Goal: Information Seeking & Learning: Learn about a topic

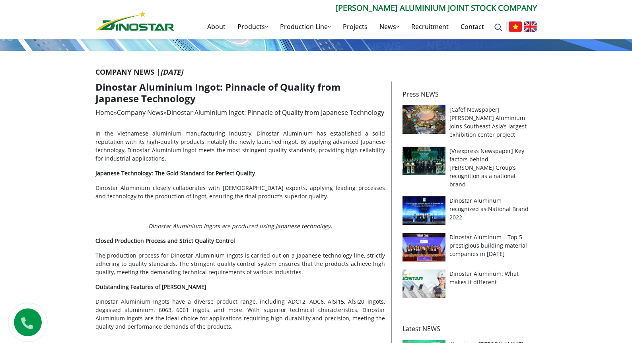
scroll to position [119, 0]
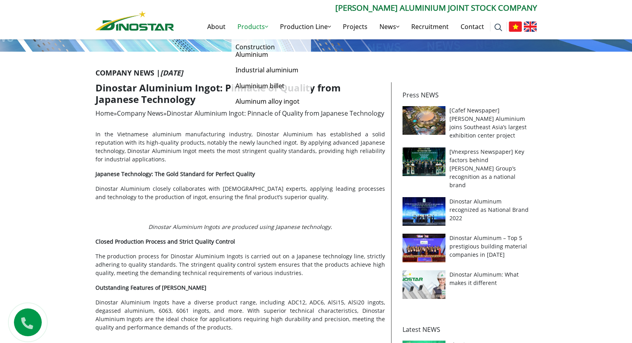
click at [253, 24] on link "Products" at bounding box center [252, 26] width 43 height 25
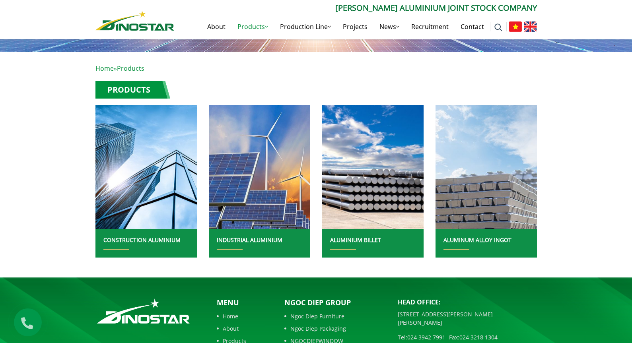
scroll to position [159, 0]
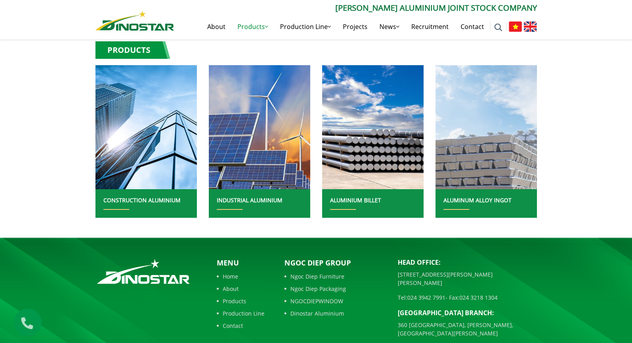
click at [515, 185] on img at bounding box center [486, 127] width 109 height 133
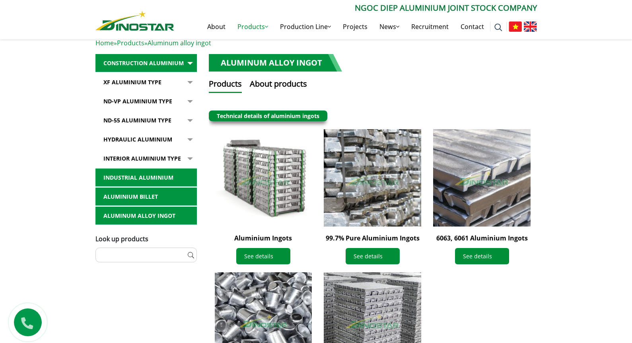
scroll to position [21, 0]
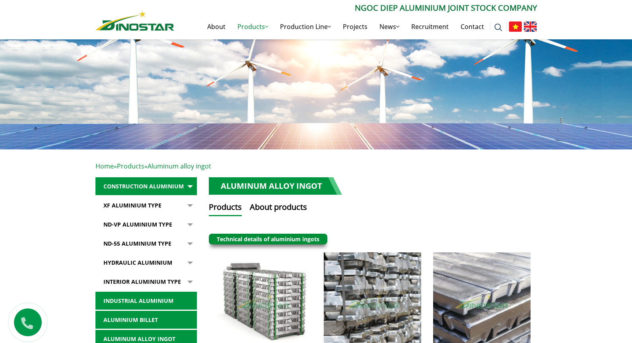
click at [161, 31] on div "Search for: ****** Ngoc Diep Aluminium Joint Stock Company About Products Produ…" at bounding box center [315, 20] width 453 height 37
click at [155, 25] on img at bounding box center [134, 21] width 79 height 20
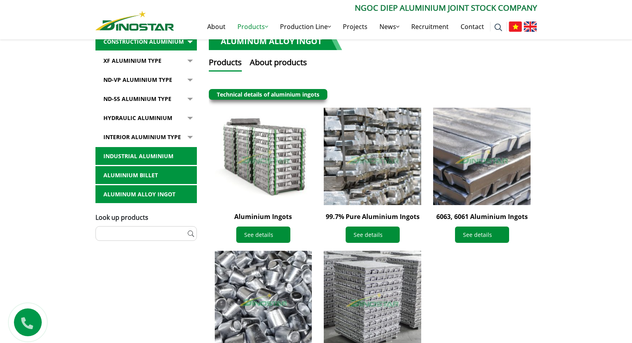
scroll to position [181, 0]
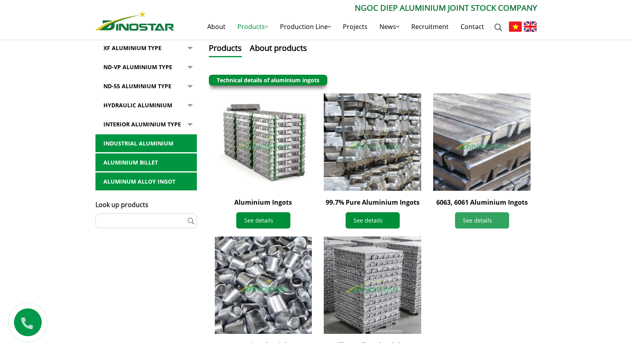
click at [478, 223] on link "See details" at bounding box center [482, 220] width 54 height 16
click at [474, 222] on link "See details" at bounding box center [482, 220] width 54 height 16
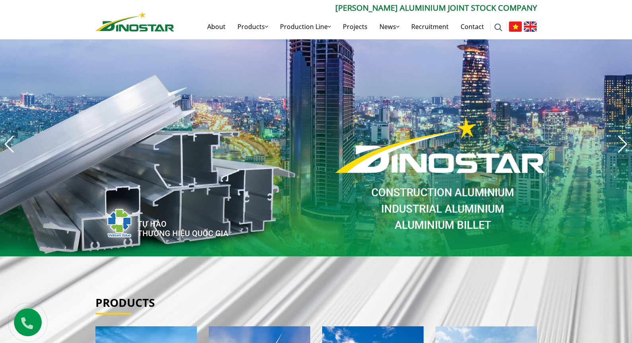
click at [14, 145] on div "Previous slide" at bounding box center [9, 144] width 11 height 17
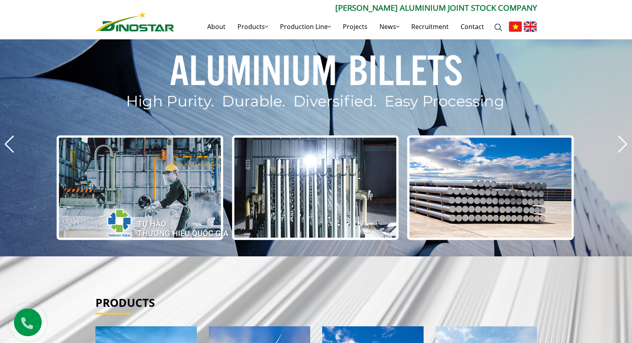
click at [626, 144] on div "Next slide" at bounding box center [622, 144] width 11 height 17
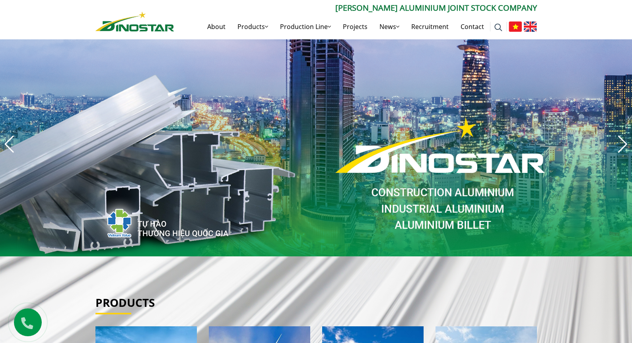
click at [626, 144] on div "Next slide" at bounding box center [622, 144] width 11 height 17
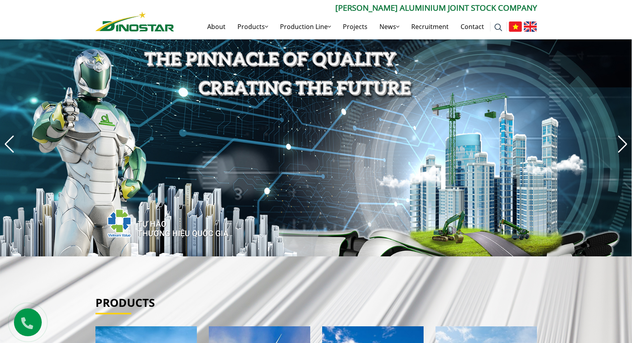
click at [625, 144] on div "Next slide" at bounding box center [622, 144] width 11 height 17
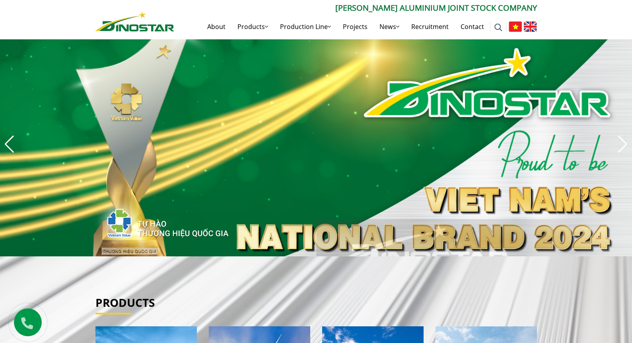
click at [625, 144] on div "Next slide" at bounding box center [622, 144] width 11 height 17
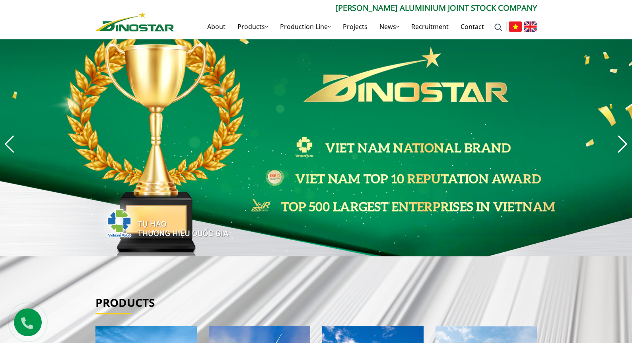
click at [625, 144] on div "Next slide" at bounding box center [622, 144] width 11 height 17
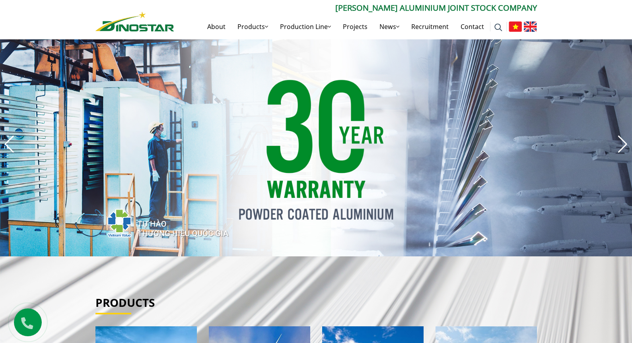
click at [625, 144] on div "Next slide" at bounding box center [622, 144] width 11 height 17
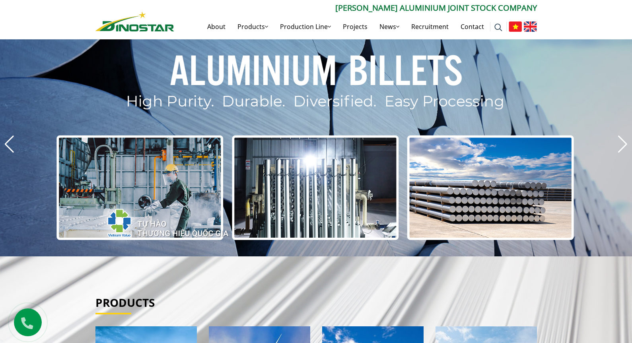
click at [625, 144] on div "Next slide" at bounding box center [622, 144] width 11 height 17
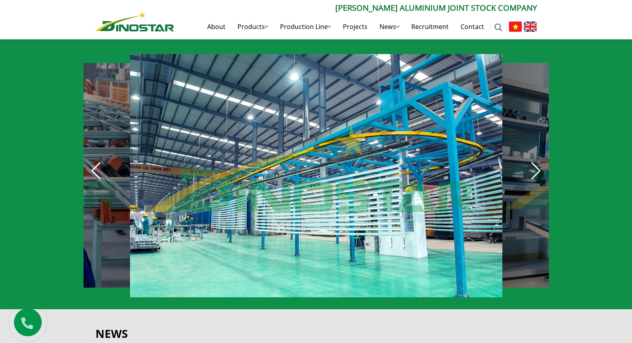
scroll to position [557, 0]
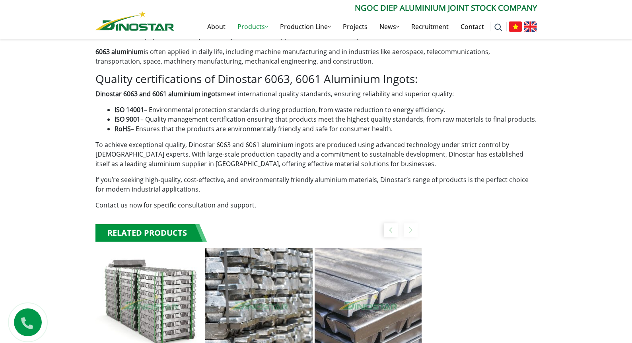
scroll to position [756, 0]
